Goal: Task Accomplishment & Management: Use online tool/utility

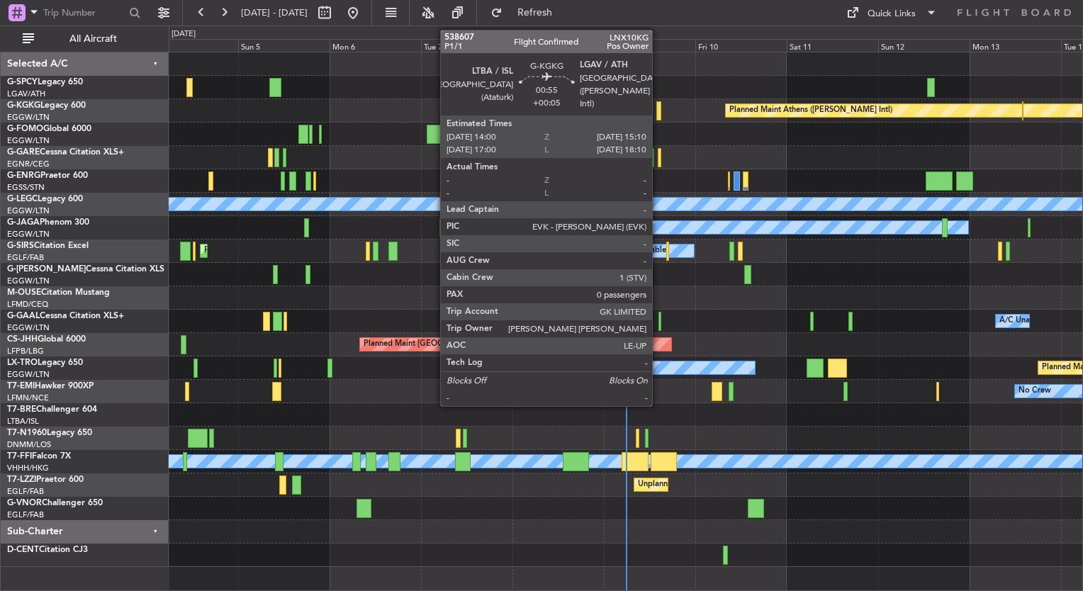
click at [659, 115] on div at bounding box center [658, 110] width 5 height 19
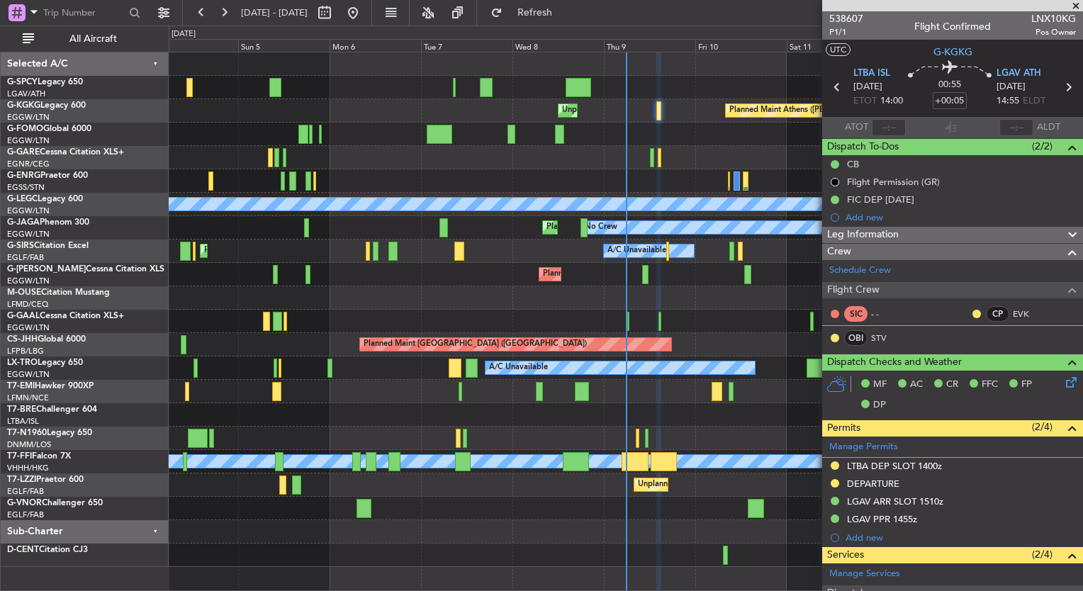
click at [649, 164] on div at bounding box center [626, 157] width 914 height 23
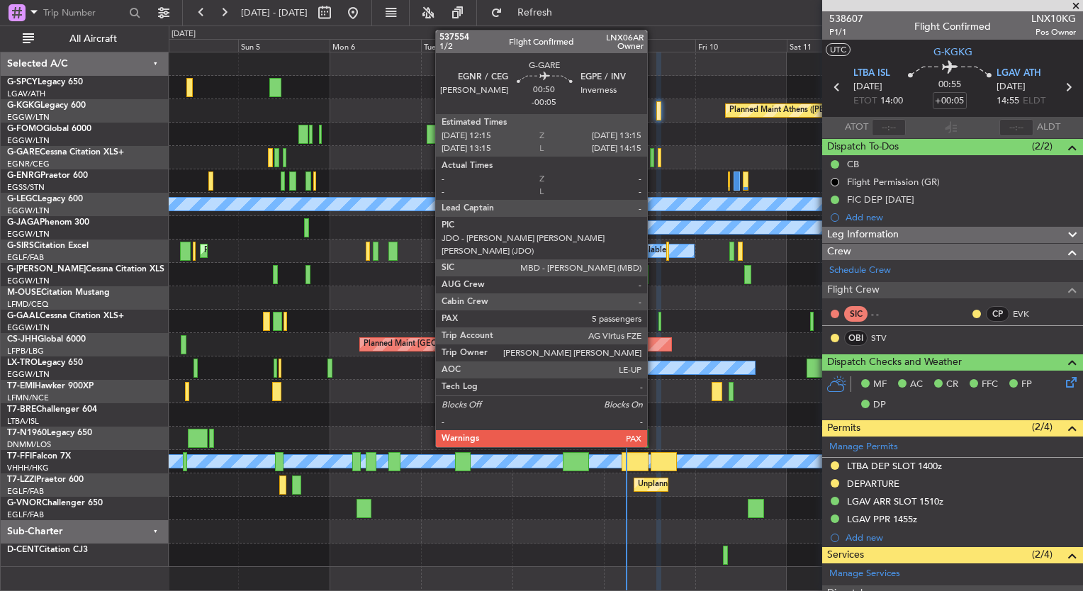
click at [654, 163] on div at bounding box center [652, 157] width 4 height 19
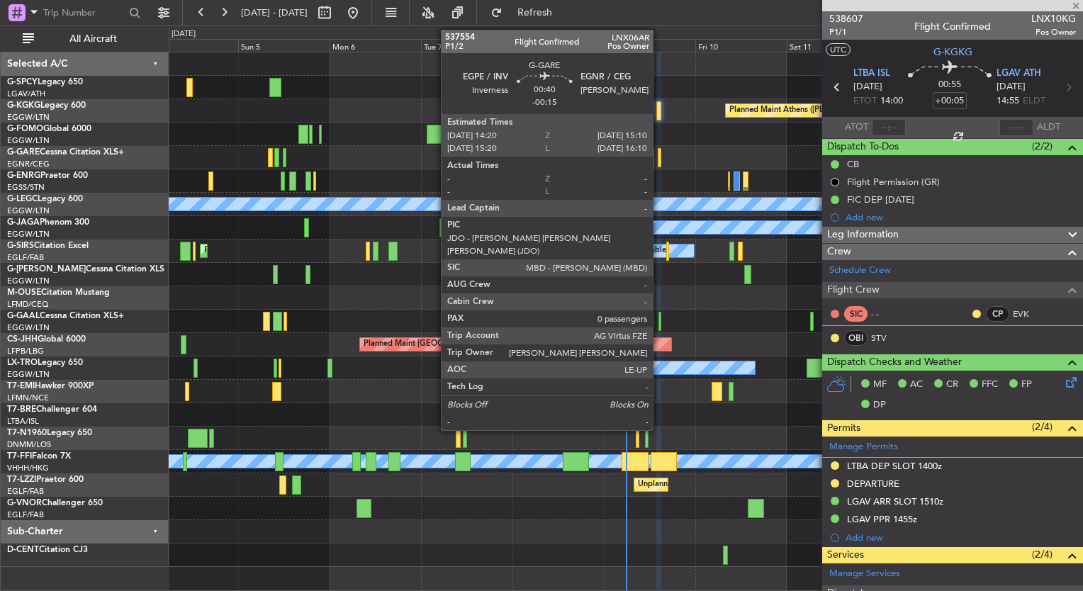
type input "-00:05"
type input "5"
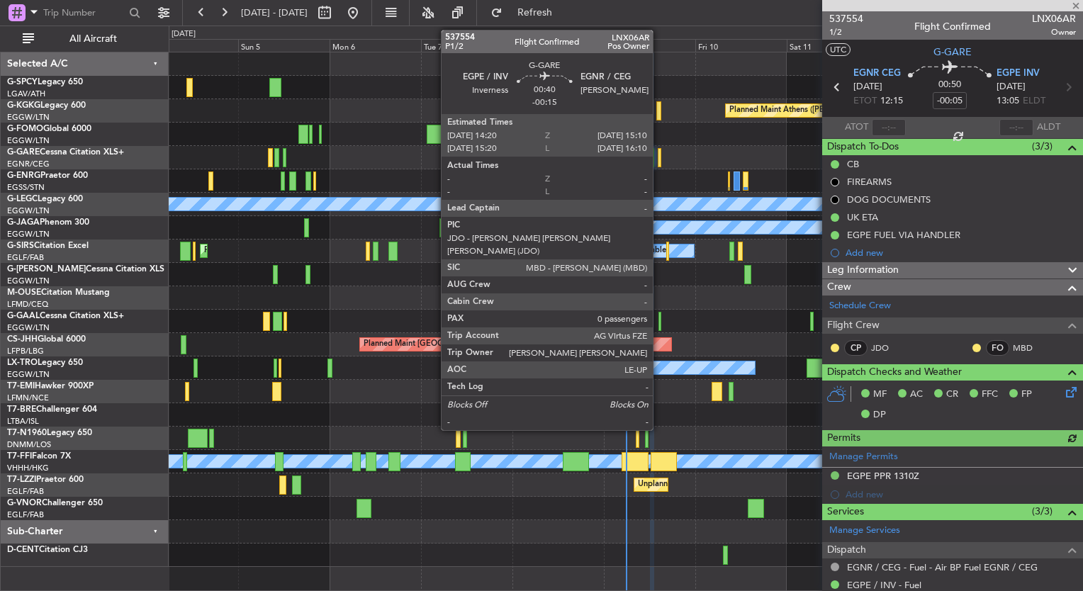
click at [659, 162] on div at bounding box center [660, 157] width 4 height 19
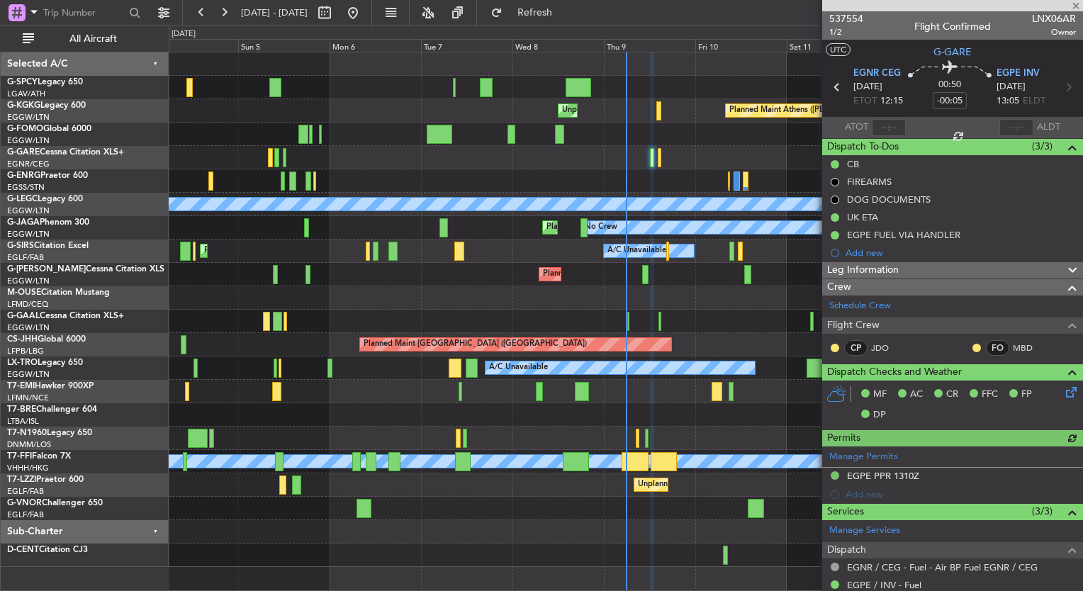
type input "-00:15"
type input "0"
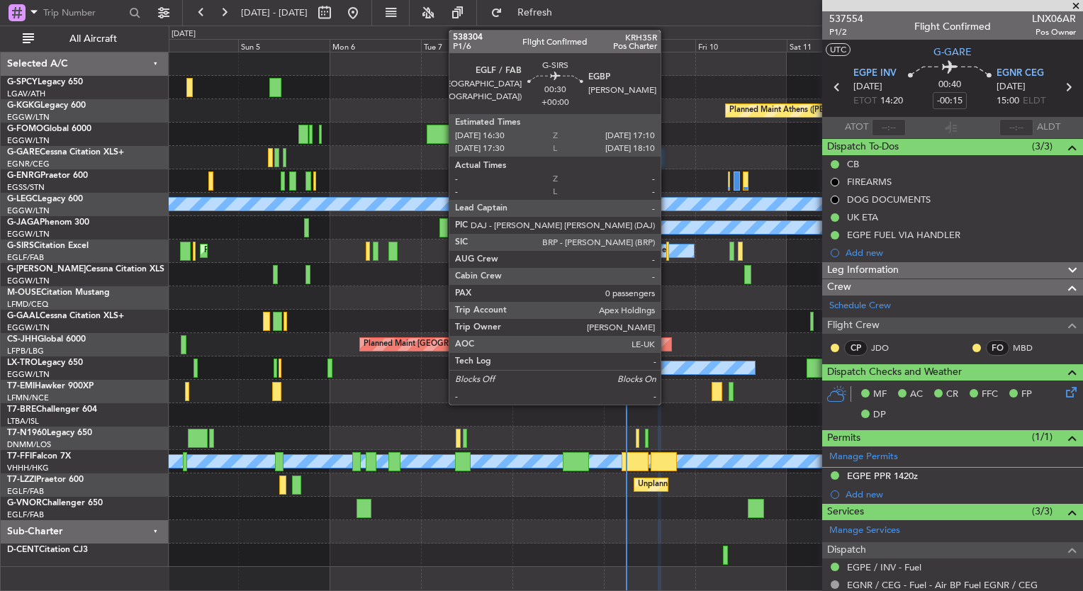
click at [667, 251] on div at bounding box center [667, 251] width 3 height 19
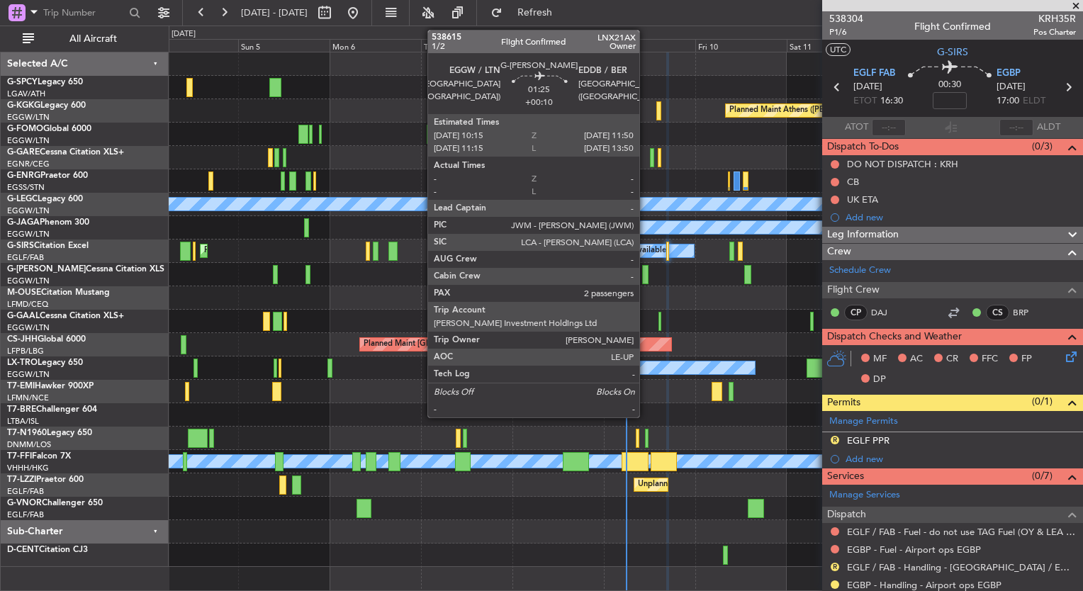
click at [646, 276] on div at bounding box center [645, 274] width 6 height 19
type input "+00:10"
type input "2"
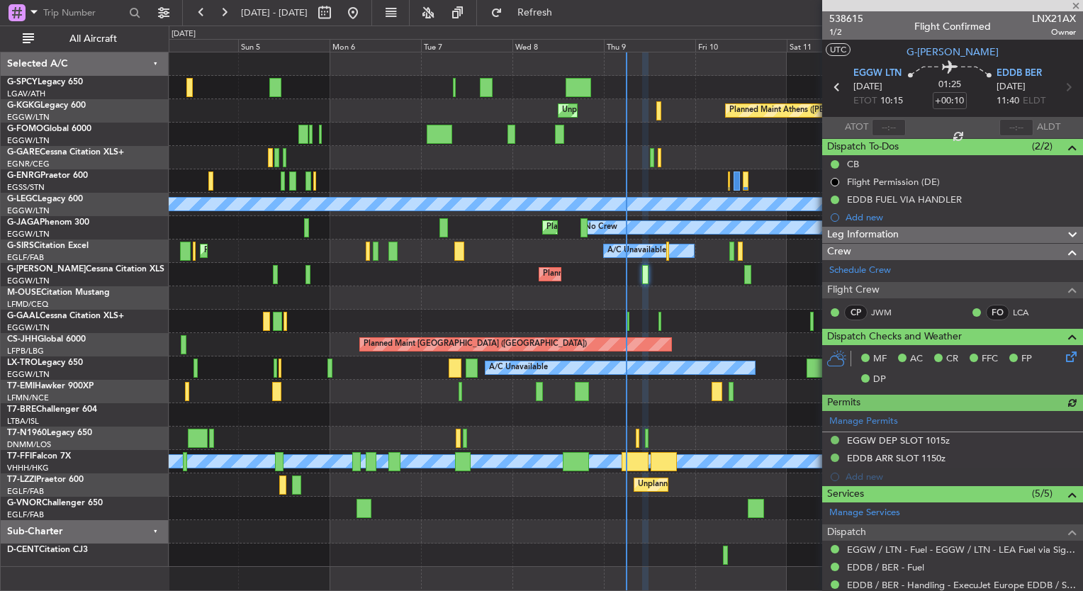
scroll to position [227, 0]
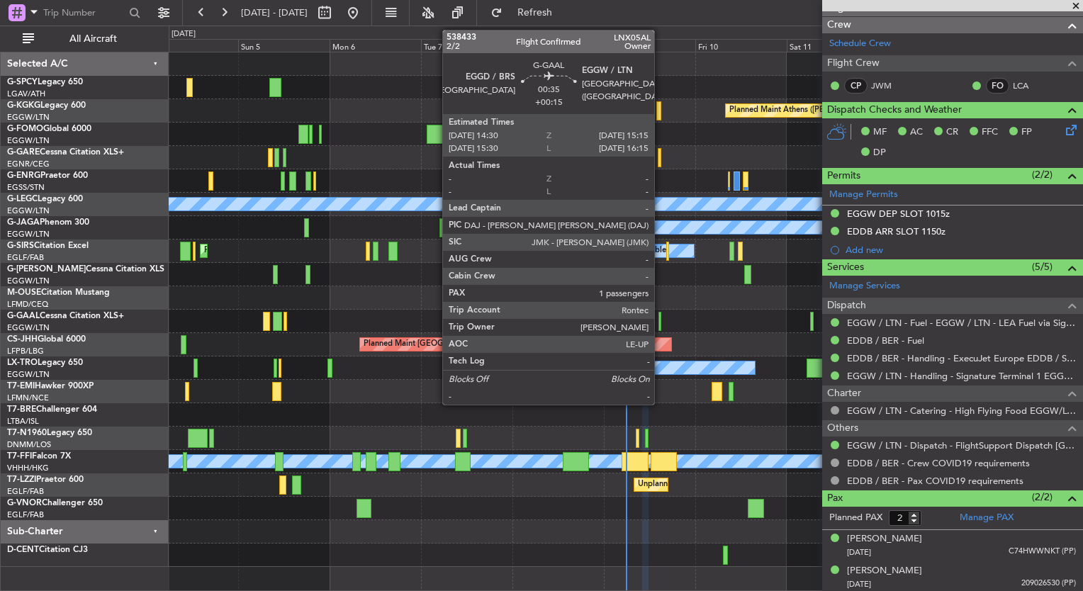
click at [661, 320] on div at bounding box center [661, 321] width 4 height 19
type input "+00:15"
type input "1"
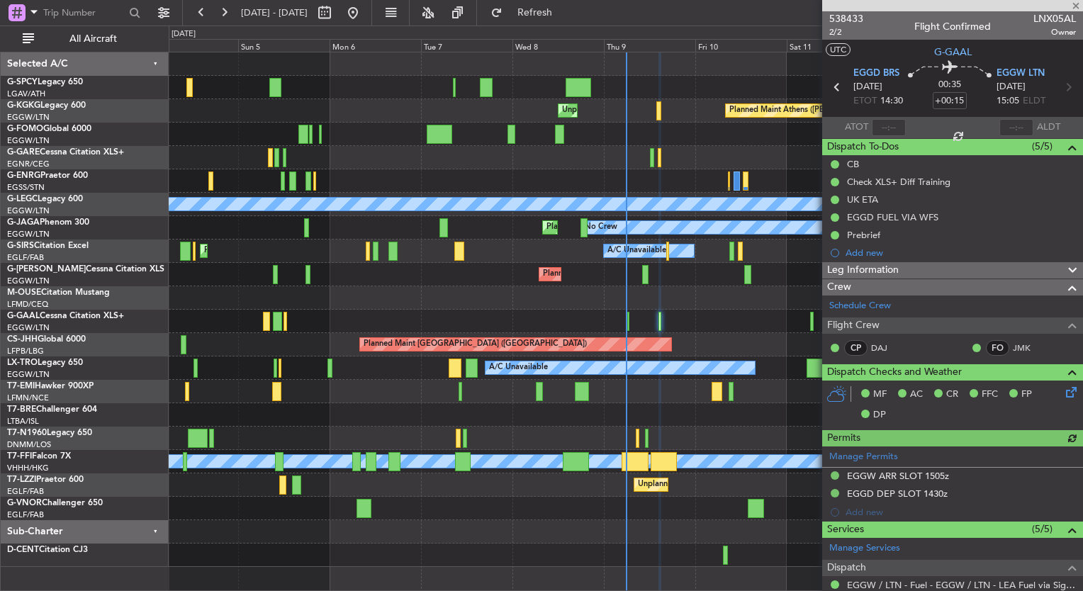
scroll to position [230, 0]
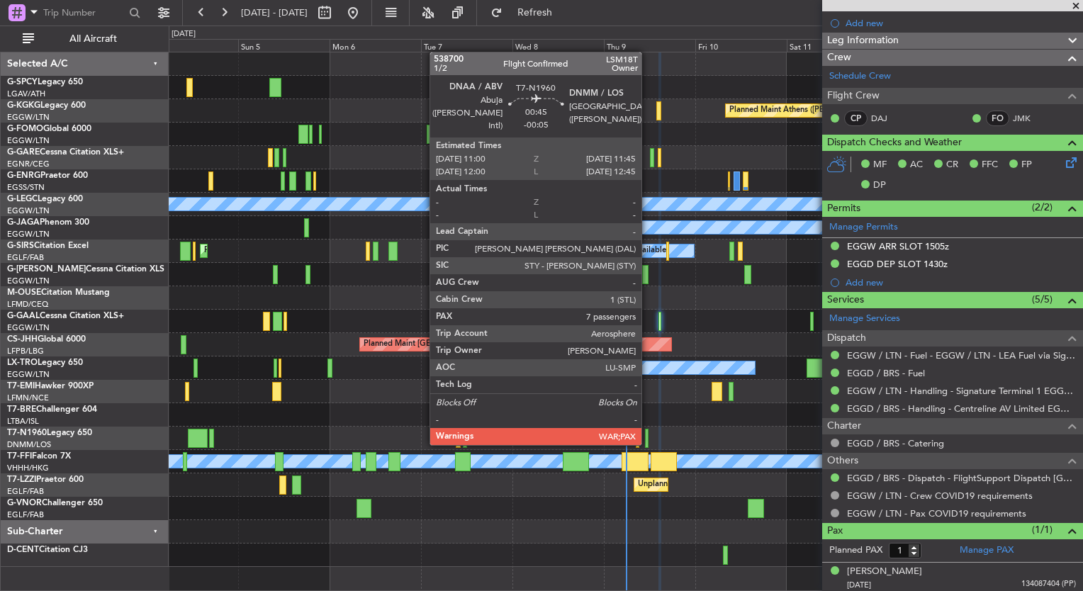
click at [648, 442] on div at bounding box center [647, 438] width 4 height 19
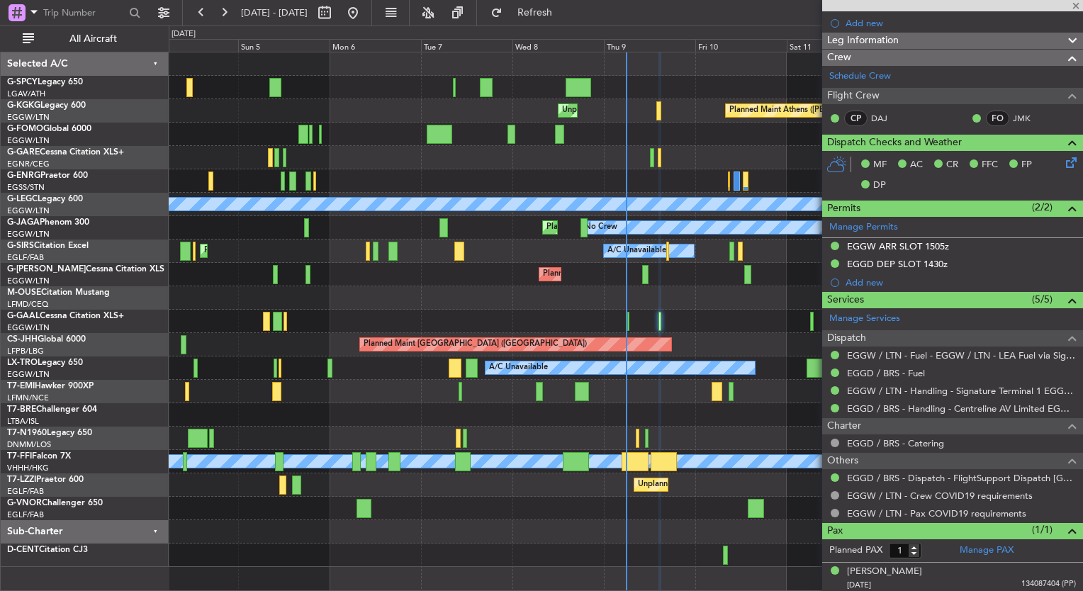
type input "-00:05"
type input "7"
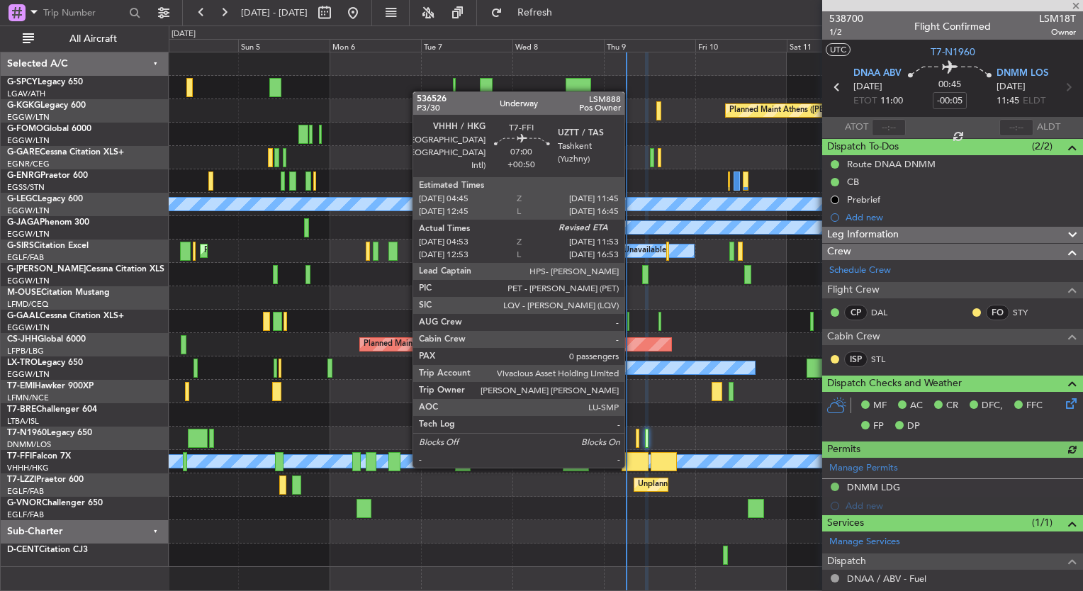
click at [631, 466] on div at bounding box center [635, 461] width 27 height 19
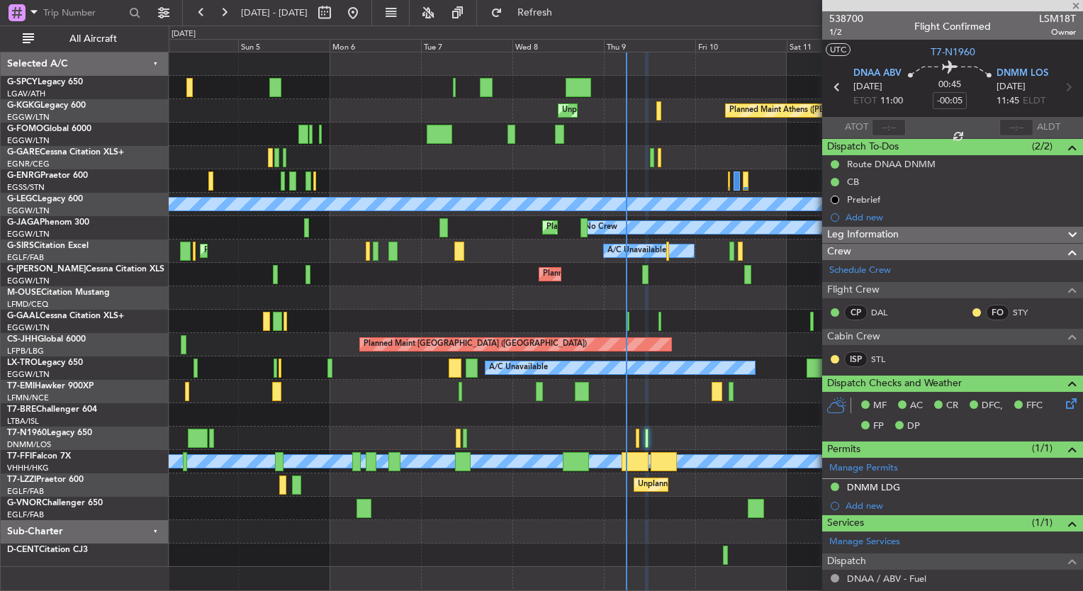
type input "+00:50"
type input "04:53"
type input "0"
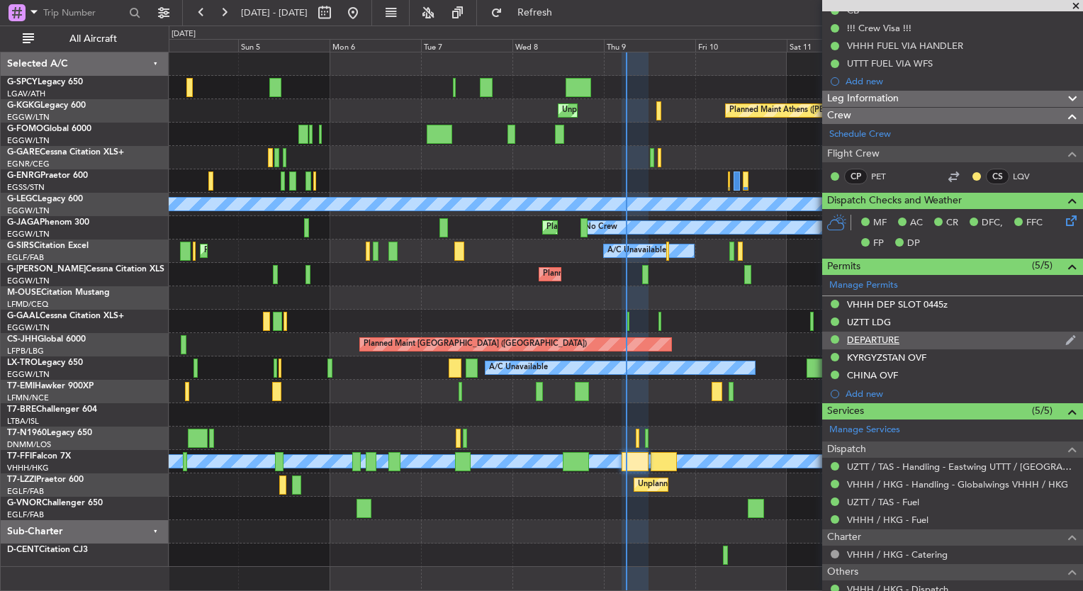
scroll to position [252, 0]
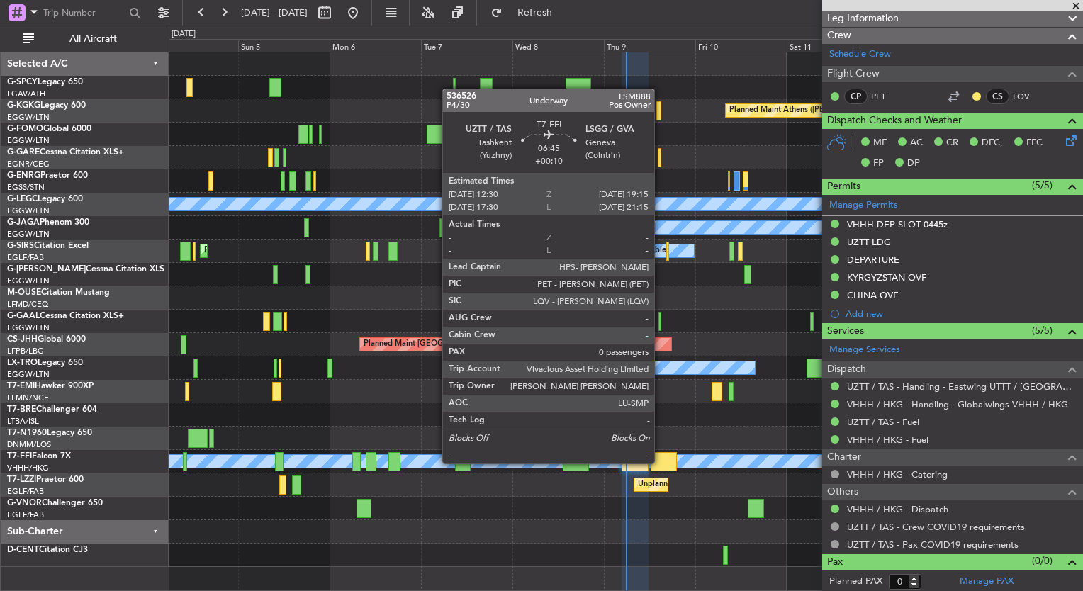
click at [661, 462] on div at bounding box center [664, 461] width 26 height 19
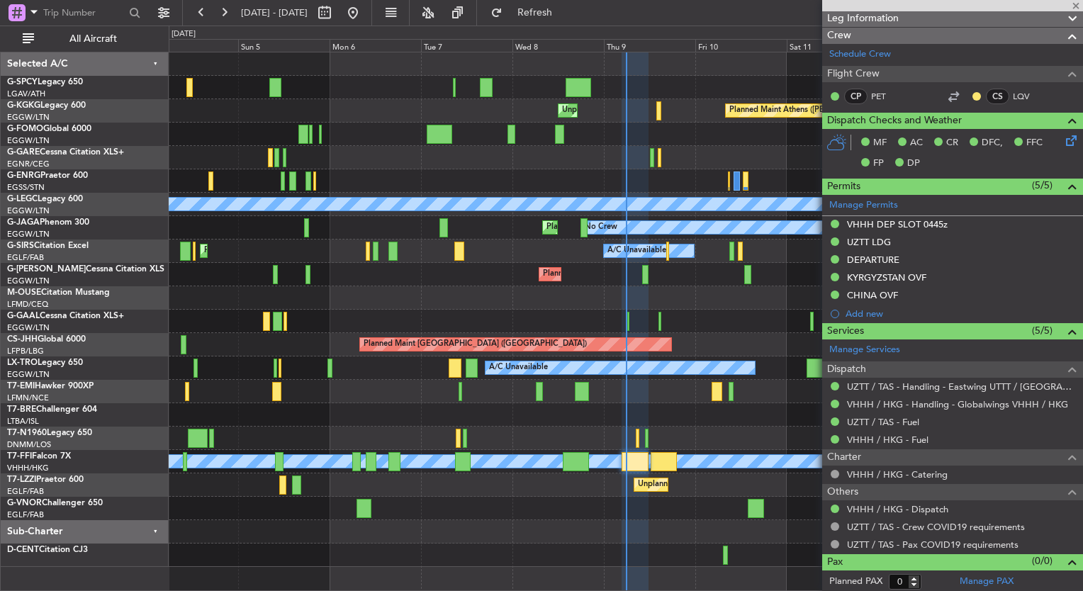
type input "+00:10"
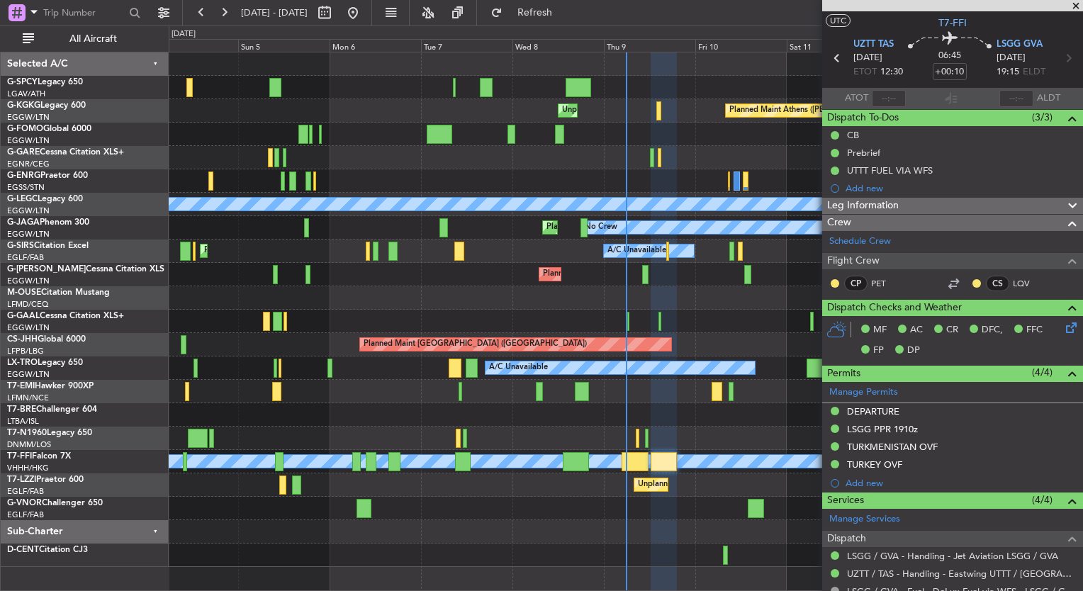
scroll to position [0, 0]
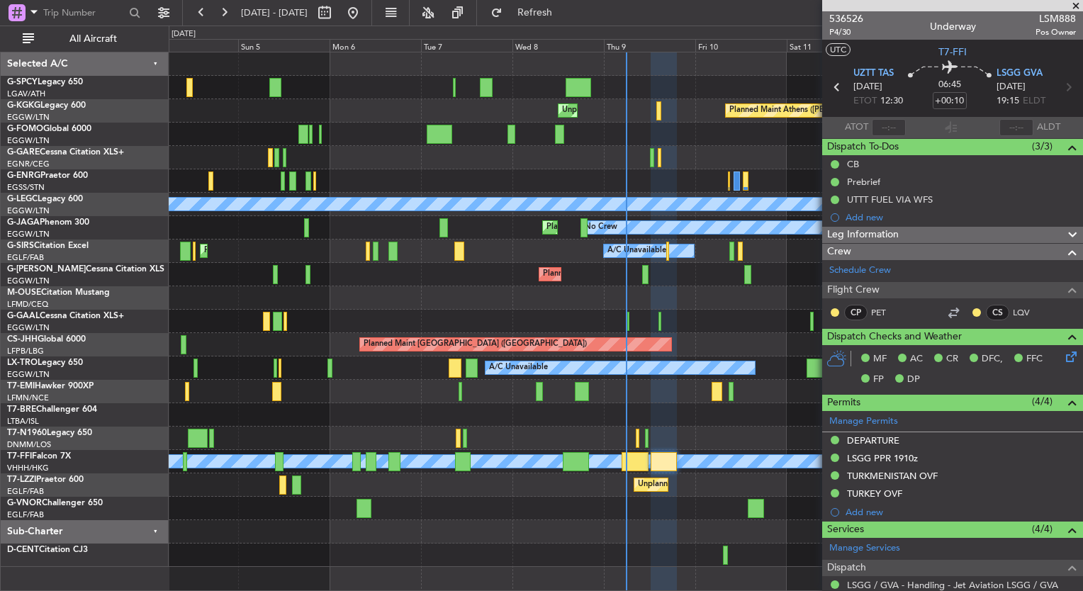
click at [624, 440] on div at bounding box center [626, 438] width 914 height 23
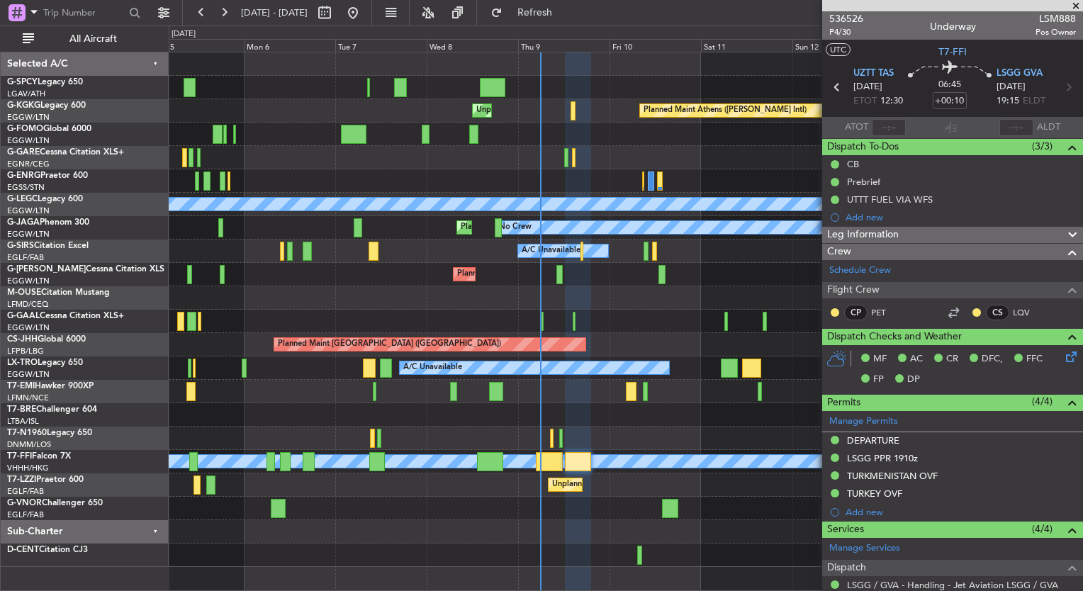
click at [516, 435] on div "Unplanned Maint [GEOGRAPHIC_DATA] Planned Maint [GEOGRAPHIC_DATA] Planned Maint…" at bounding box center [626, 309] width 914 height 515
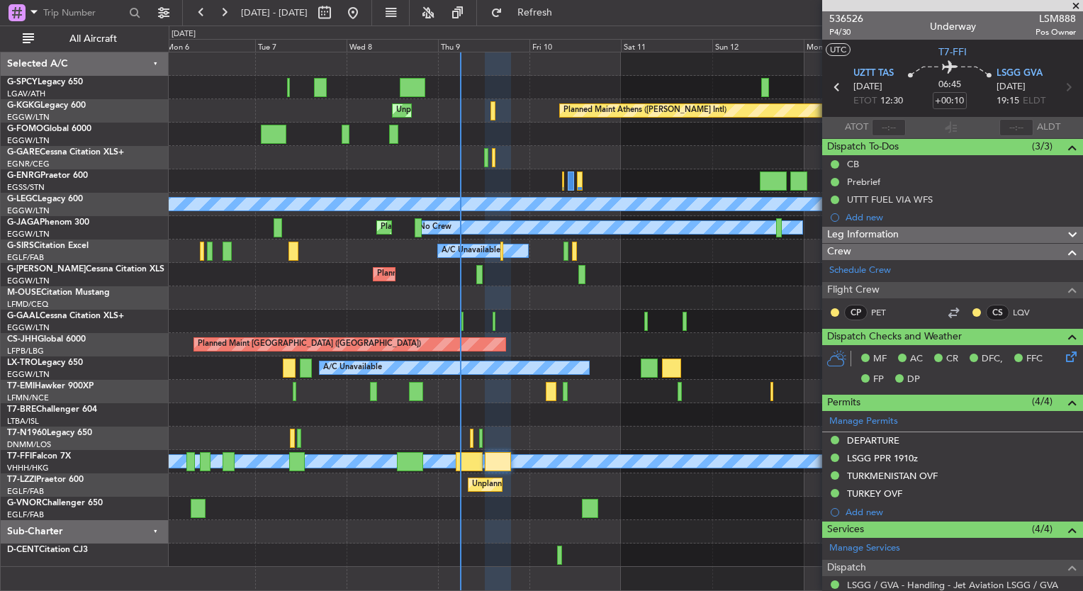
click at [1077, 3] on span at bounding box center [1076, 6] width 14 height 13
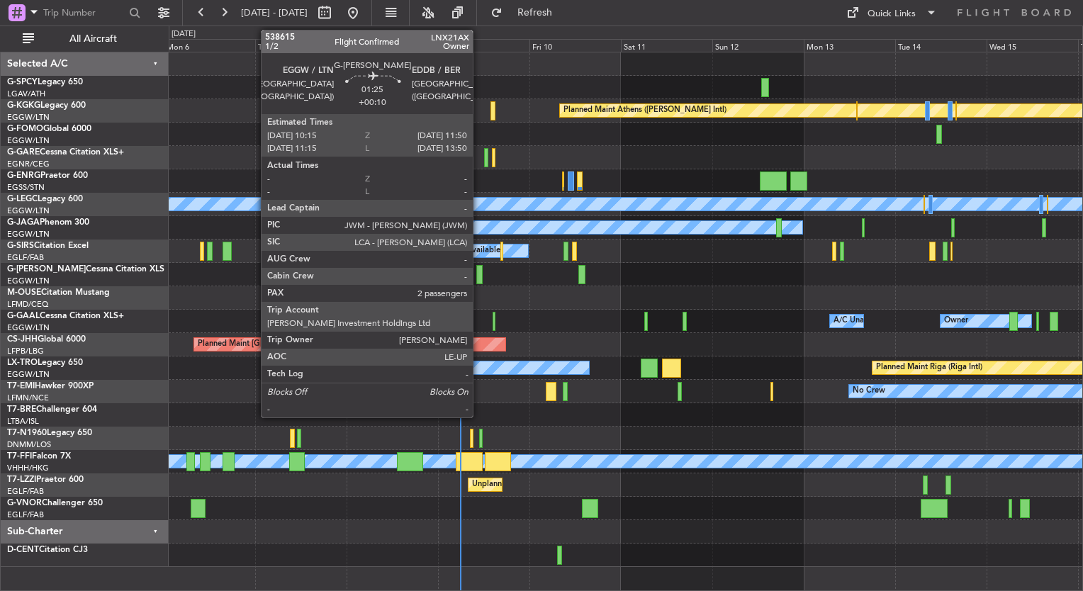
click at [479, 276] on div at bounding box center [479, 274] width 6 height 19
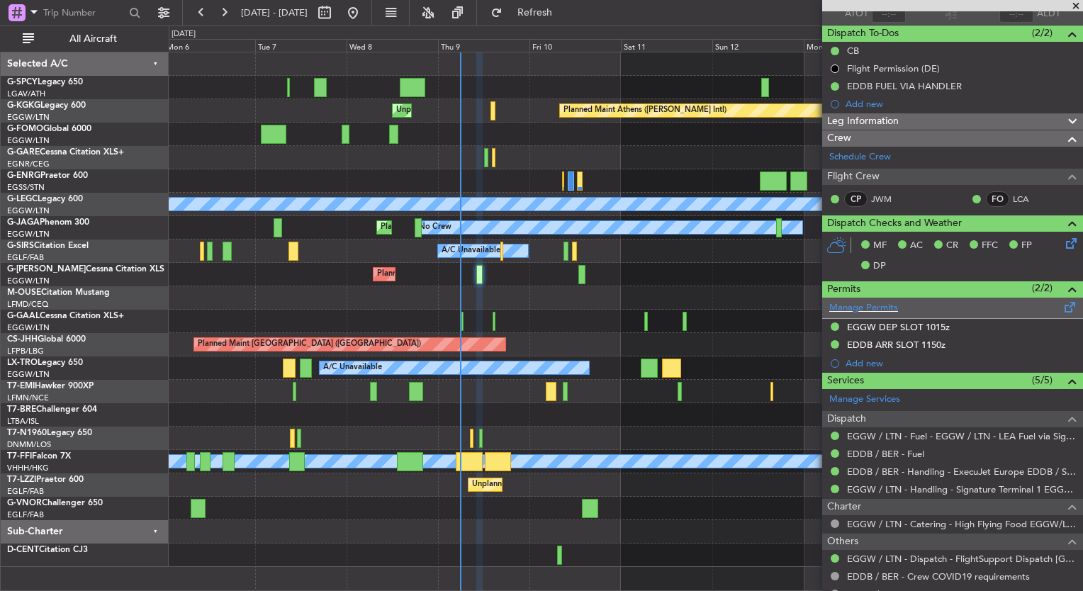
scroll to position [227, 0]
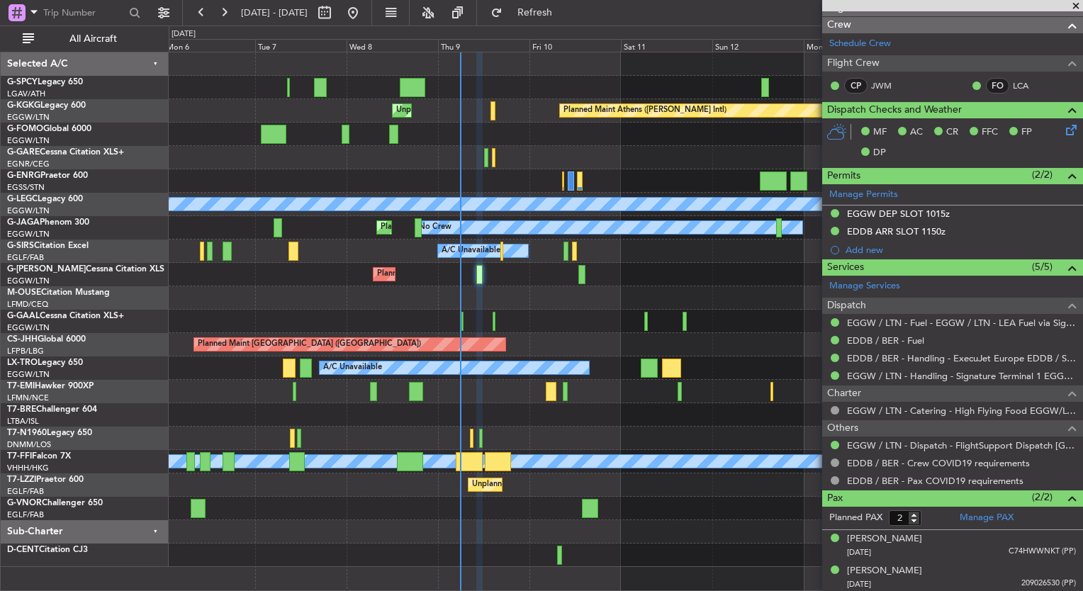
click at [1073, 5] on span at bounding box center [1076, 6] width 14 height 13
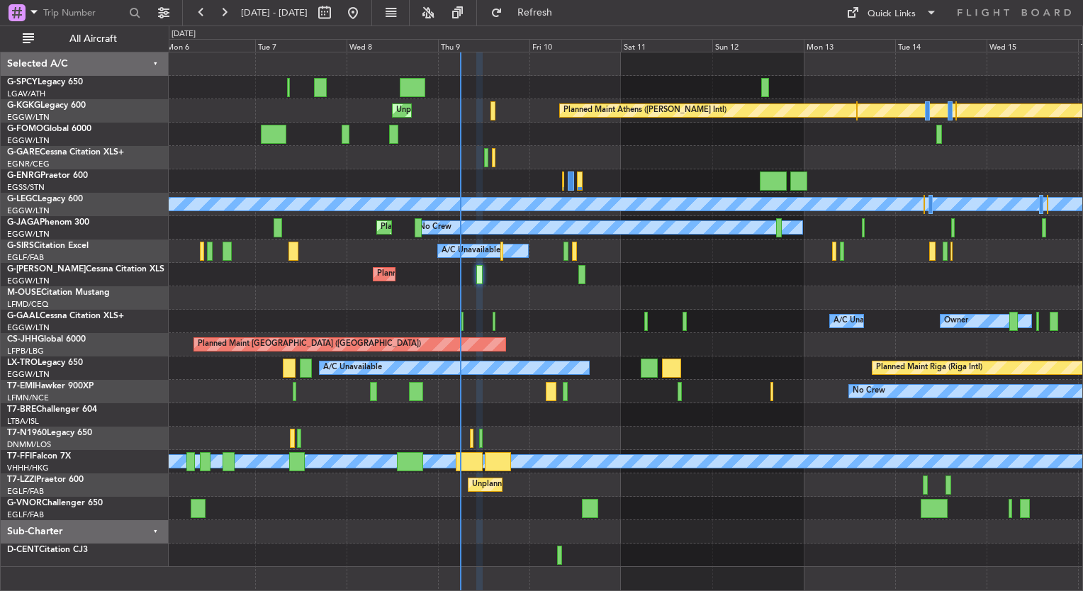
type input "0"
